Goal: Information Seeking & Learning: Learn about a topic

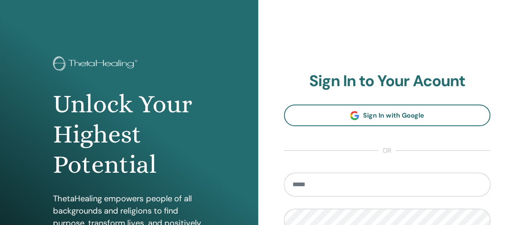
scroll to position [82, 0]
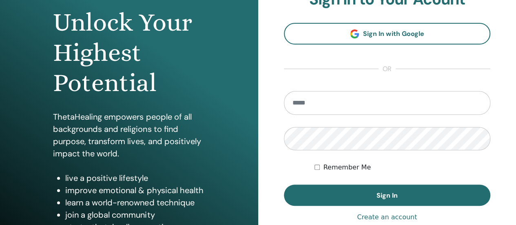
click at [329, 101] on input "email" at bounding box center [387, 103] width 207 height 24
type input "**********"
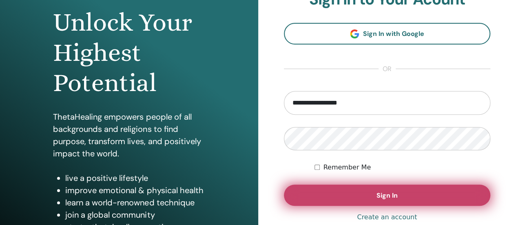
click at [369, 195] on button "Sign In" at bounding box center [387, 194] width 207 height 21
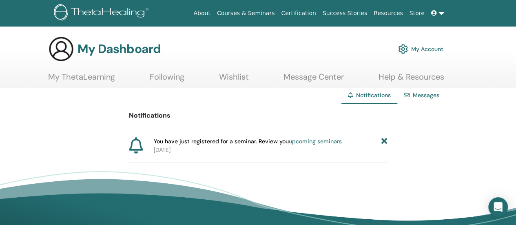
click at [71, 84] on link "My ThetaLearning" at bounding box center [81, 80] width 67 height 16
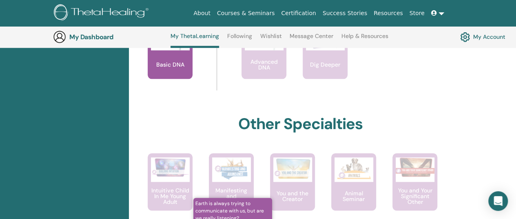
scroll to position [348, 0]
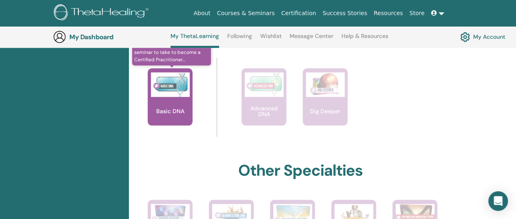
click at [177, 100] on div "Basic DNA" at bounding box center [170, 96] width 45 height 57
